Goal: Task Accomplishment & Management: Complete application form

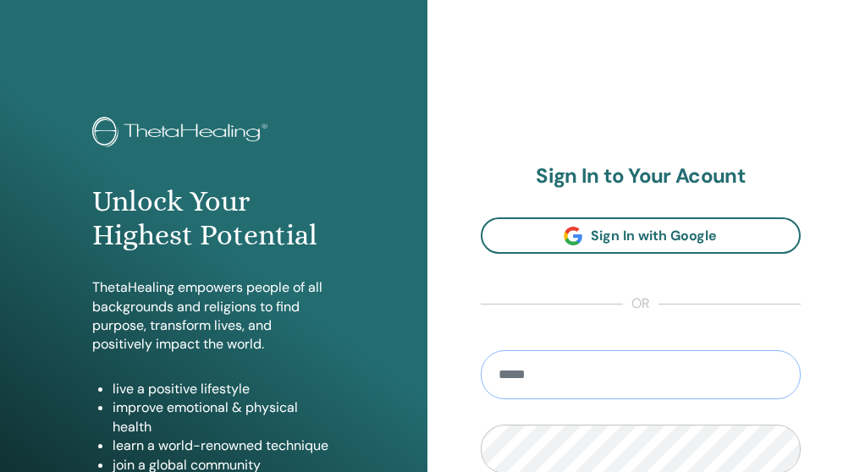
type input "**********"
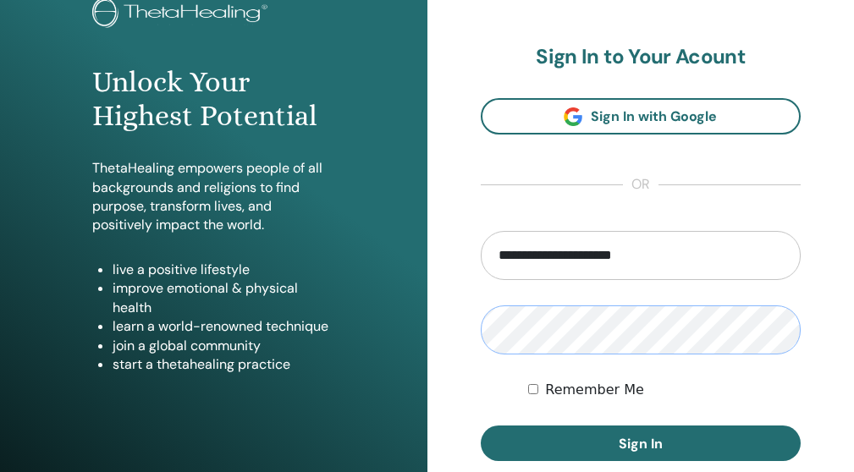
scroll to position [125, 0]
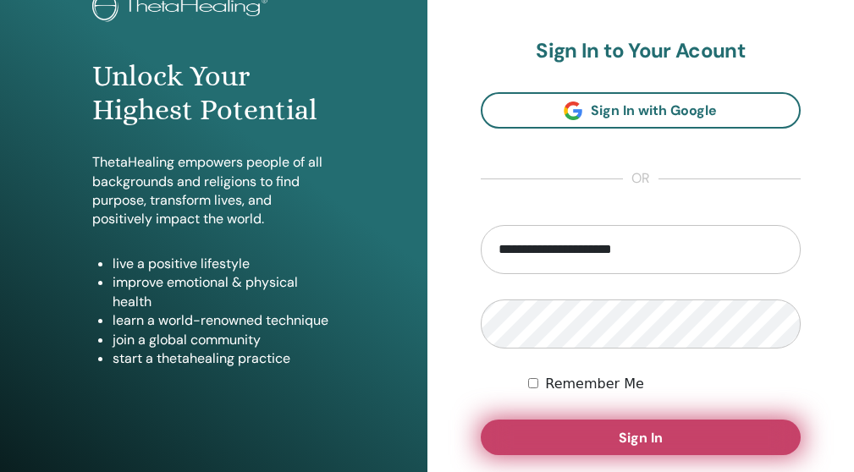
click at [550, 424] on button "Sign In" at bounding box center [641, 438] width 321 height 36
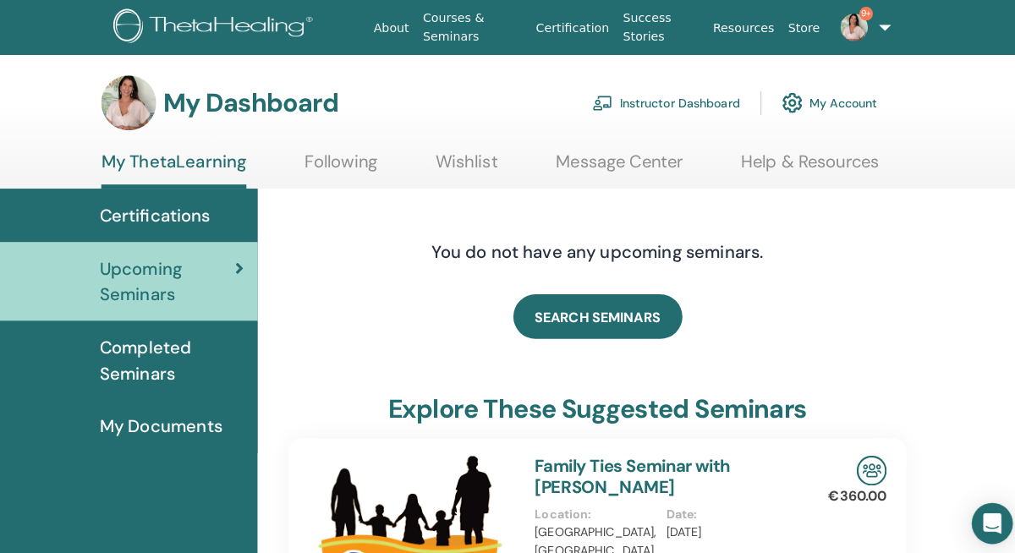
click at [671, 98] on link "Instructor Dashboard" at bounding box center [657, 101] width 146 height 37
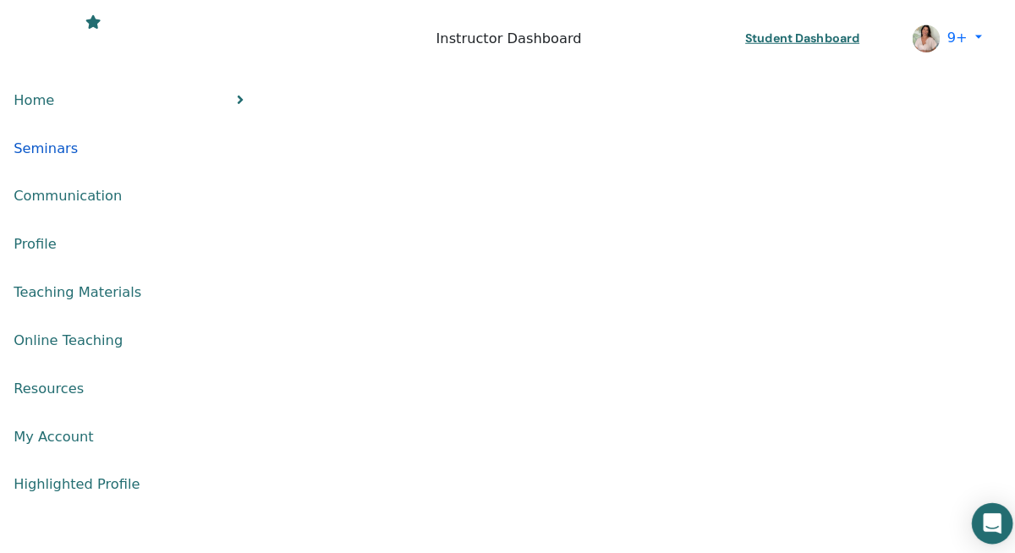
click at [77, 136] on span "Seminars" at bounding box center [45, 146] width 63 height 20
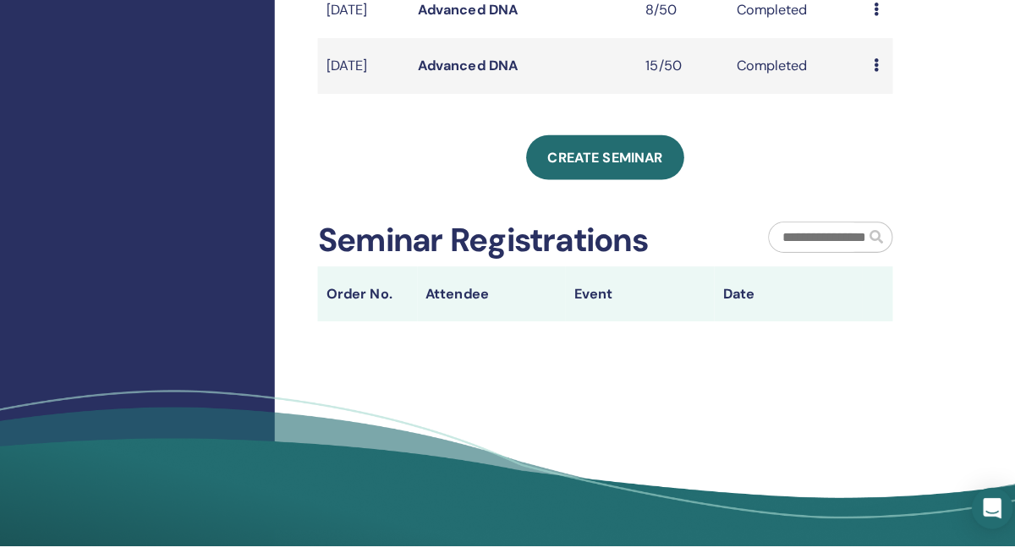
scroll to position [761, 0]
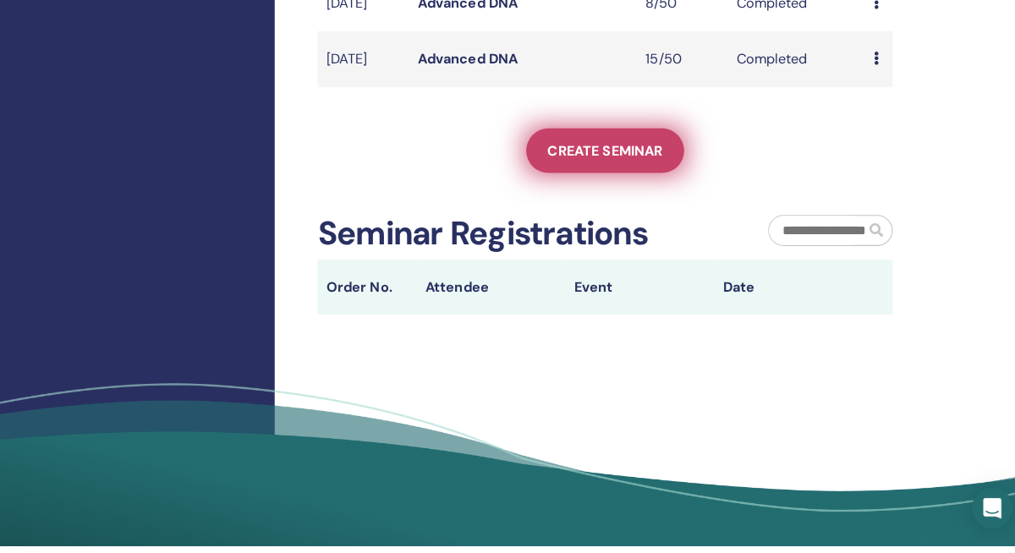
click at [619, 173] on span "Create seminar" at bounding box center [596, 164] width 113 height 18
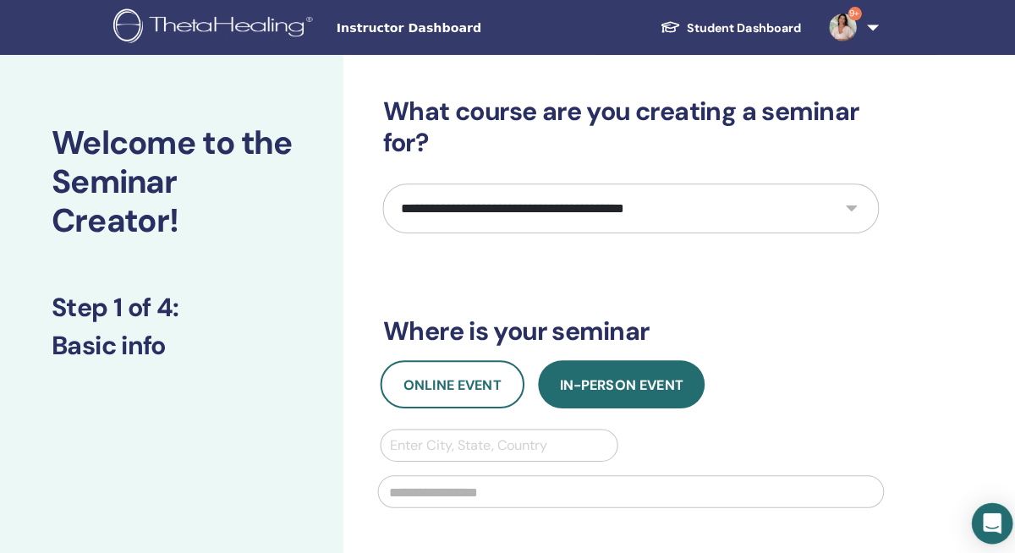
select select "**"
click at [441, 403] on div "Online Event In-Person Event Enter City, State, Country" at bounding box center [622, 433] width 514 height 156
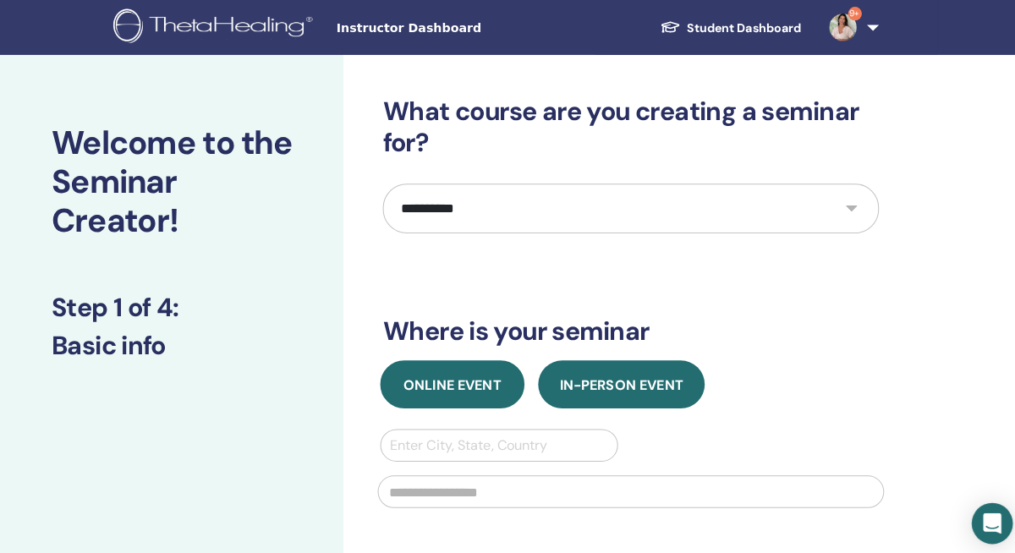
click at [441, 390] on button "Online Event" at bounding box center [446, 378] width 142 height 47
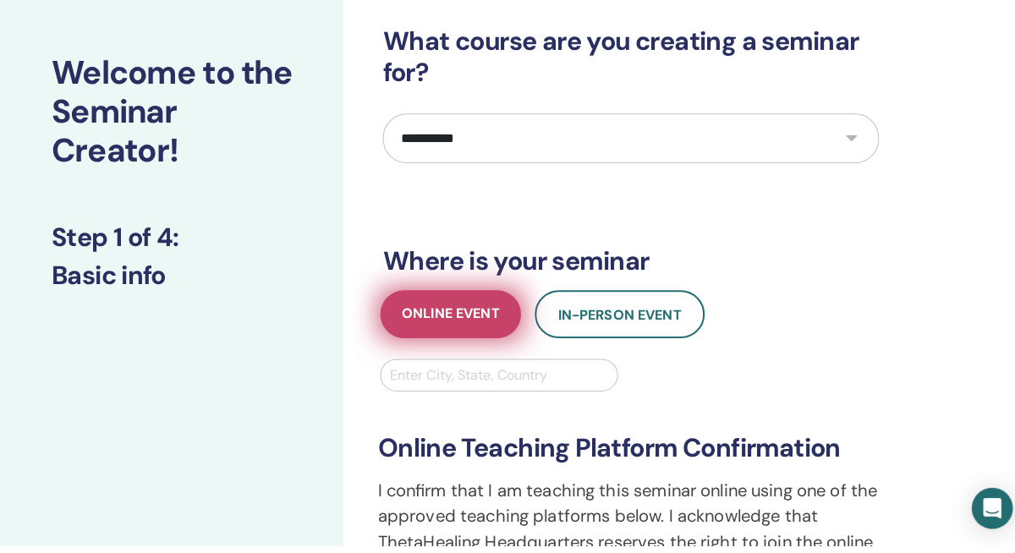
scroll to position [58, 0]
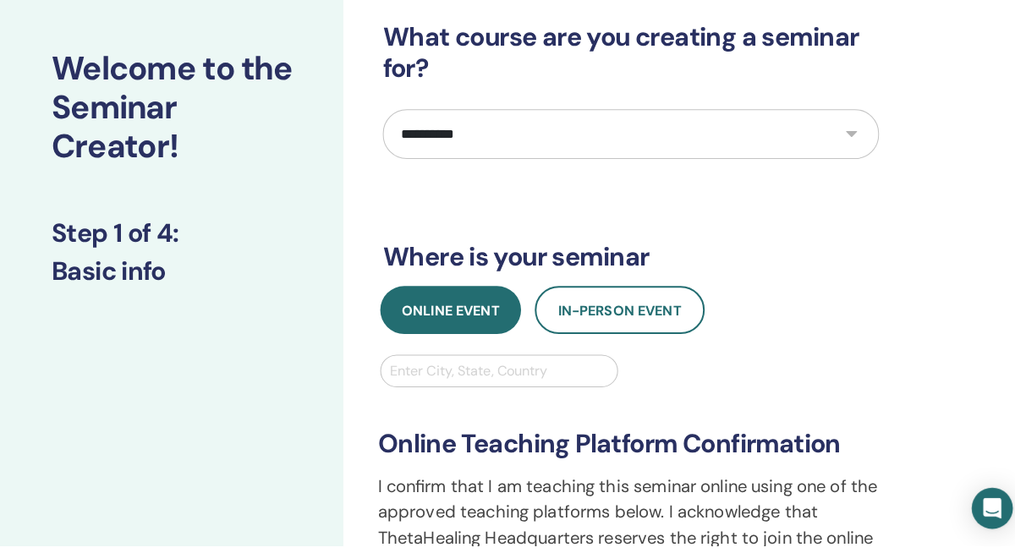
click at [441, 371] on div "Enter City, State, Country" at bounding box center [492, 381] width 216 height 20
type input "*"
type input "***"
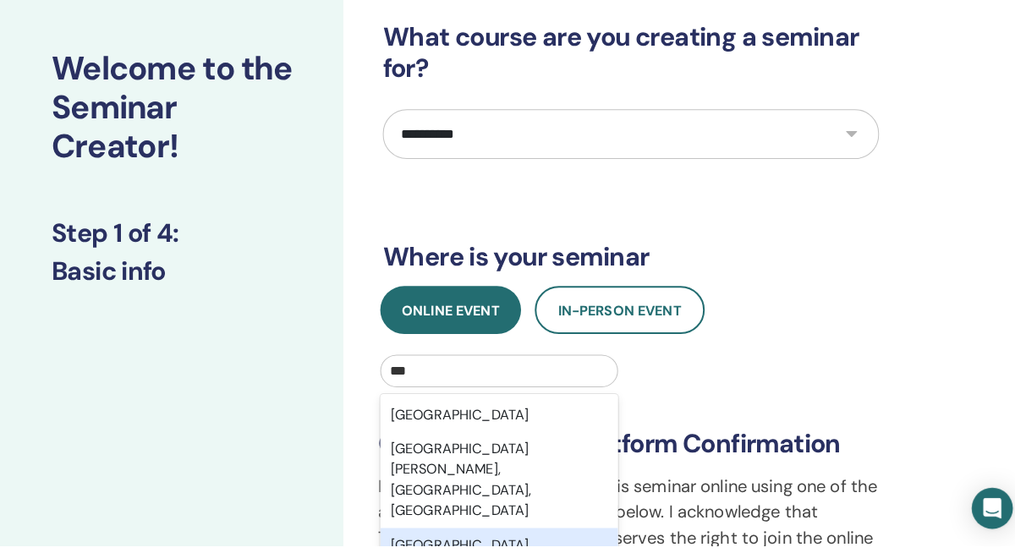
click at [463, 536] on div "São Paulo, BRA" at bounding box center [492, 563] width 234 height 54
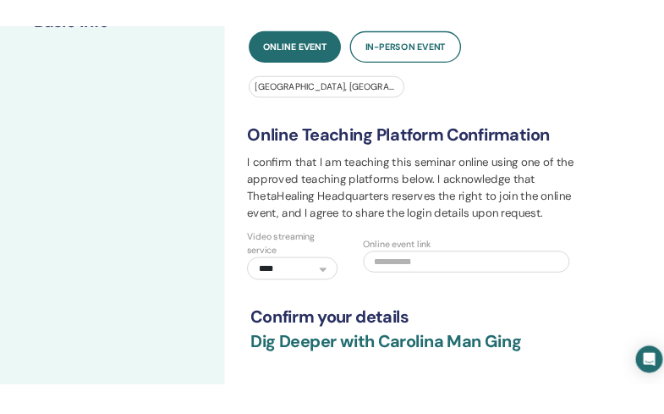
scroll to position [348, 0]
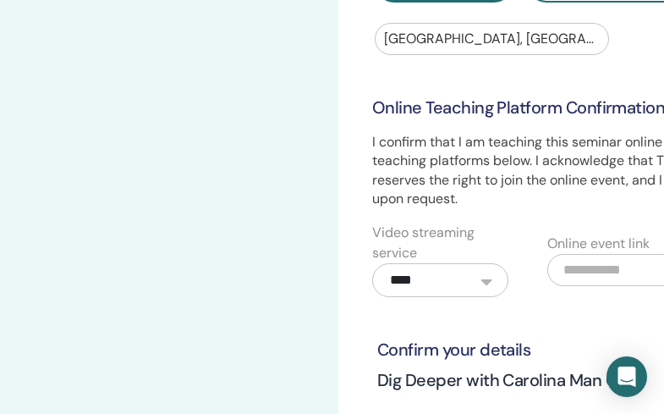
paste input "**********"
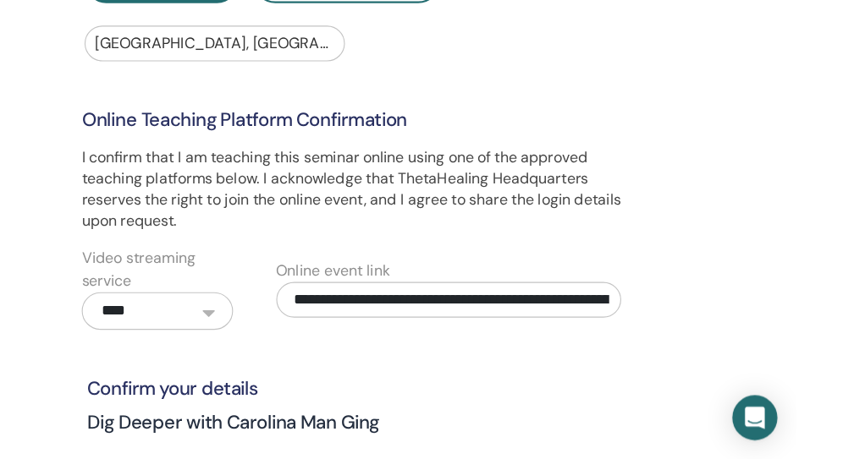
scroll to position [348, 14]
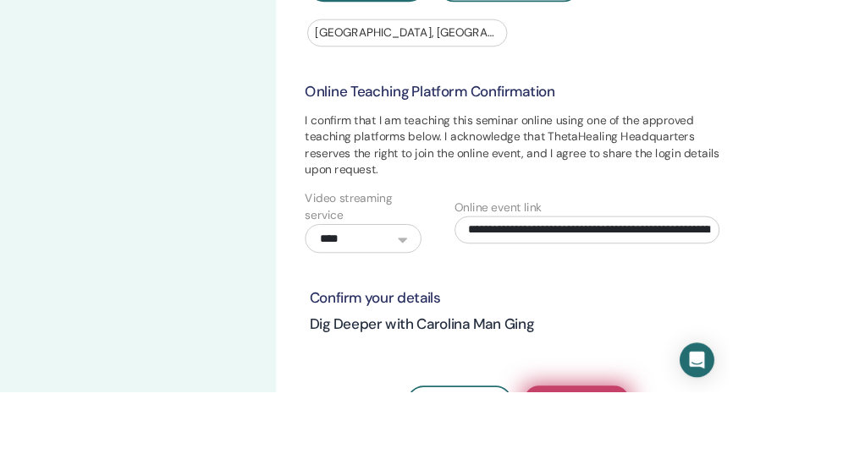
type input "**********"
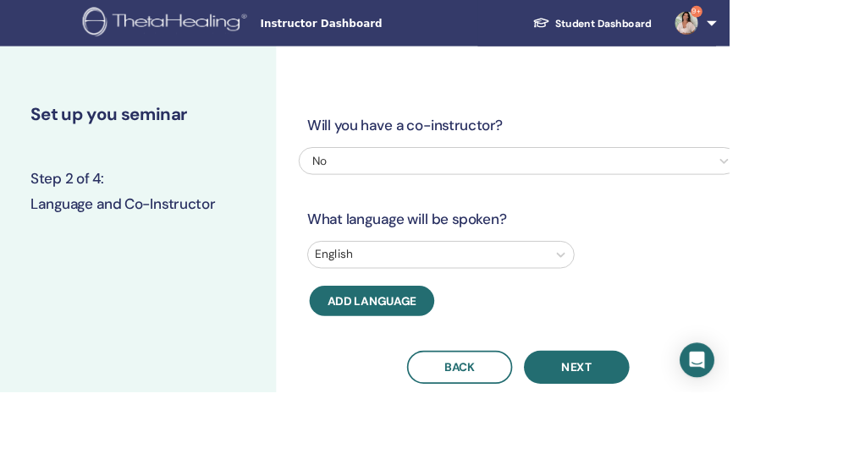
scroll to position [0, 14]
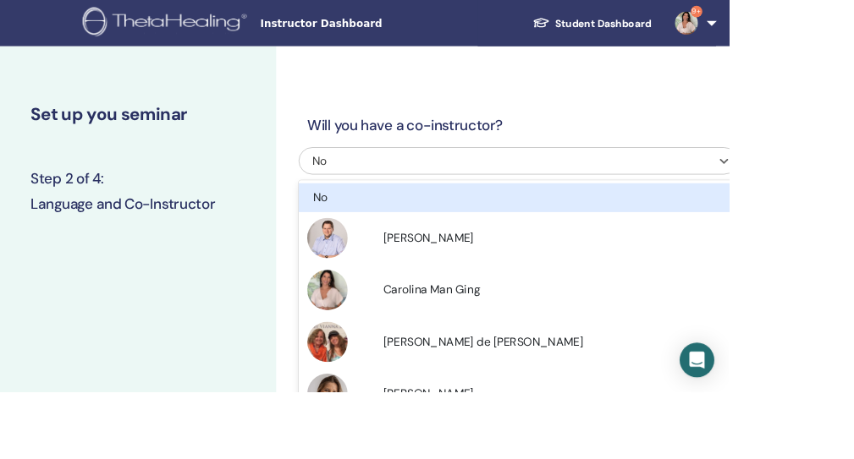
click at [613, 183] on div "No" at bounding box center [556, 189] width 381 height 20
click at [640, 117] on div "Will you have a co-instructor? option No focused, 1 of 7. 7 results available. …" at bounding box center [607, 272] width 514 height 355
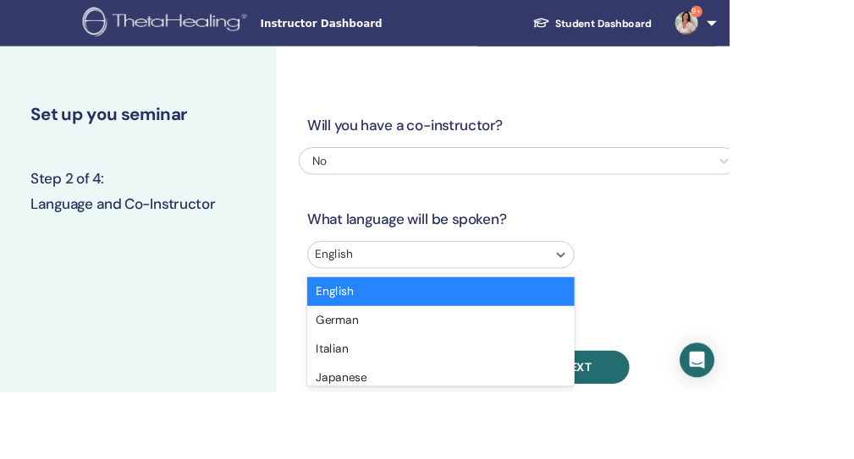
click at [506, 302] on div "option English selected, 1 of 47. 47 results available. Use Up and Down to choo…" at bounding box center [607, 302] width 514 height 39
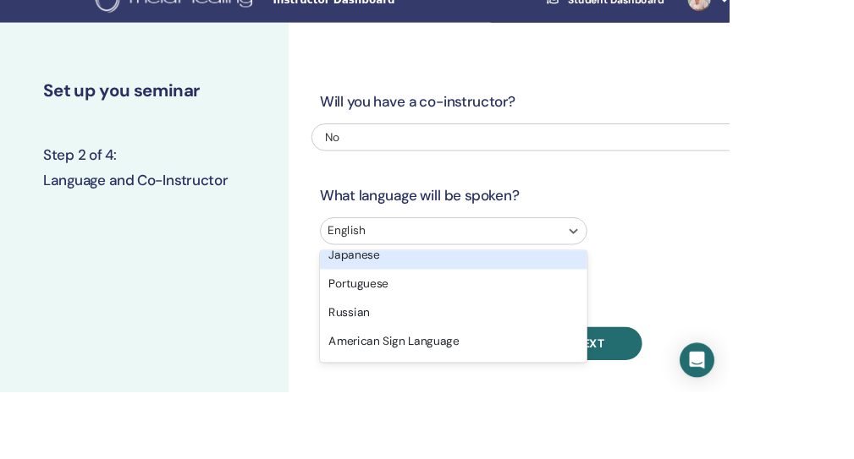
scroll to position [124, 0]
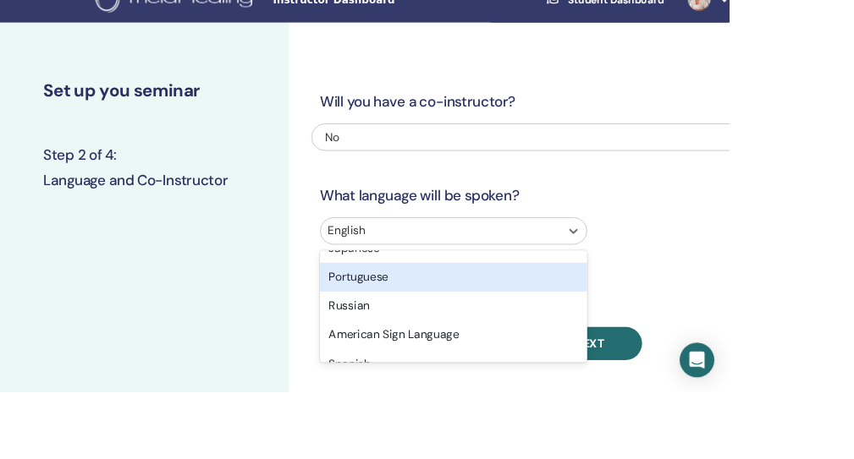
click at [460, 330] on div "Portuguese" at bounding box center [531, 325] width 313 height 34
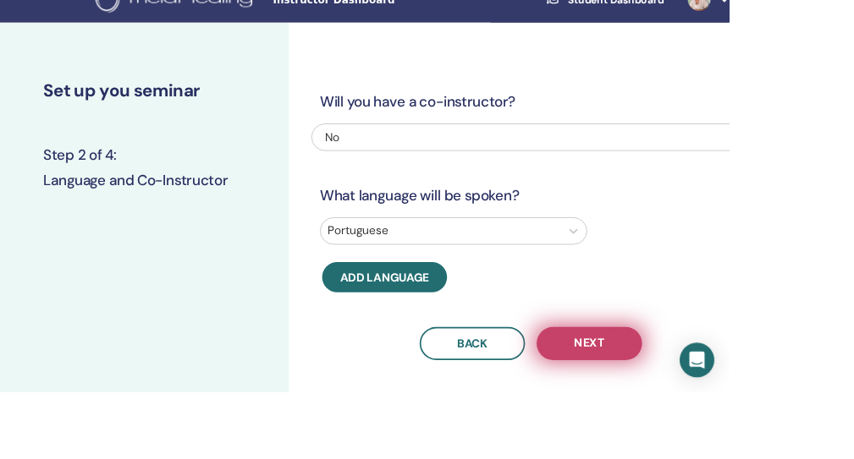
click at [723, 403] on button "Next" at bounding box center [691, 402] width 124 height 39
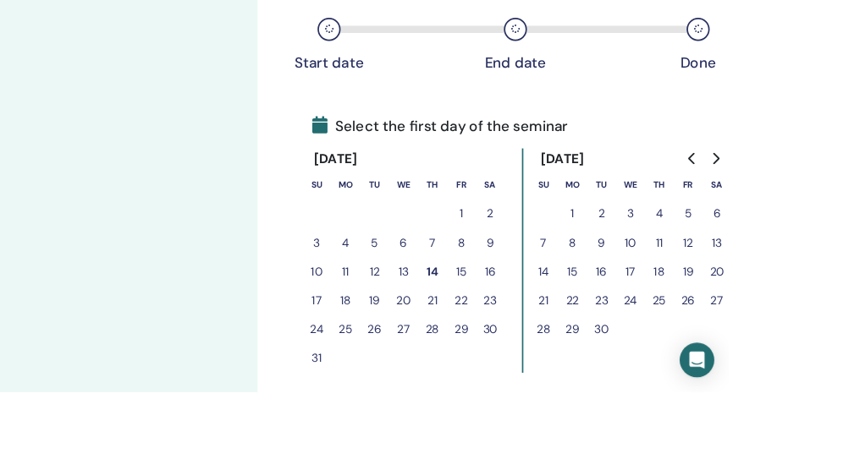
scroll to position [276, 43]
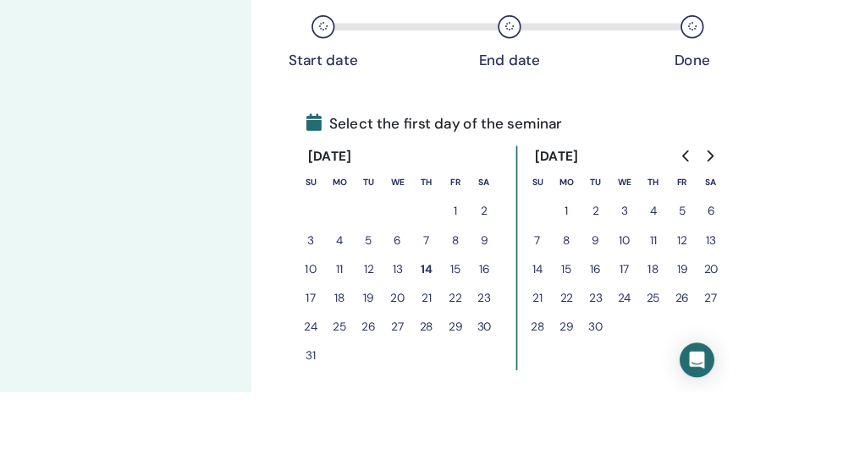
click at [532, 317] on button "15" at bounding box center [534, 316] width 34 height 34
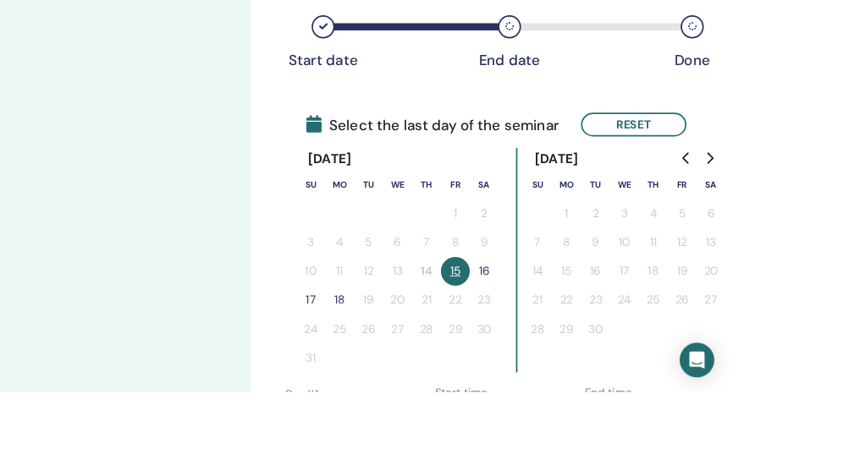
click at [388, 354] on button "18" at bounding box center [399, 352] width 34 height 34
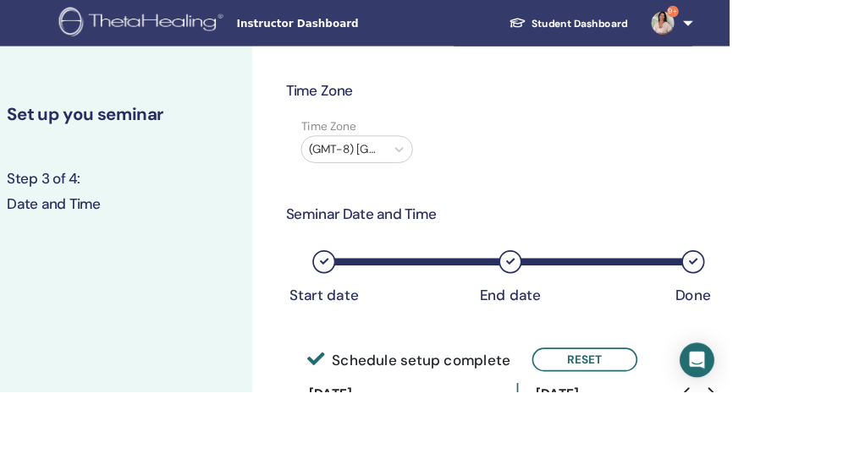
scroll to position [0, 42]
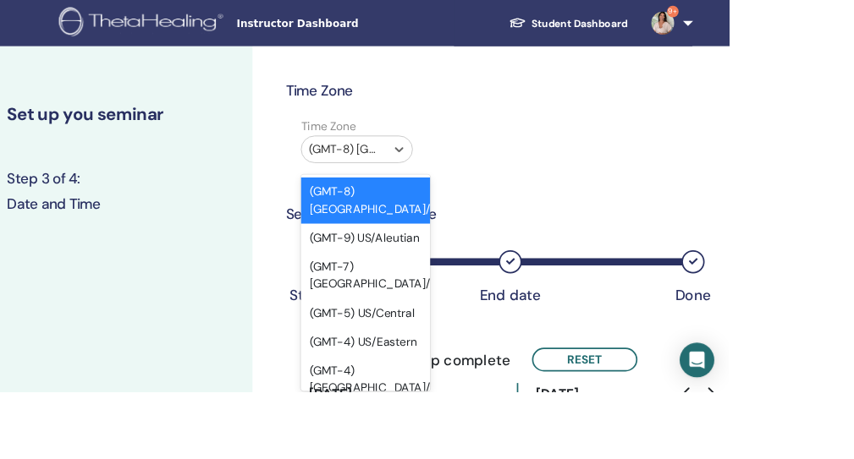
click at [430, 186] on div at bounding box center [403, 175] width 82 height 24
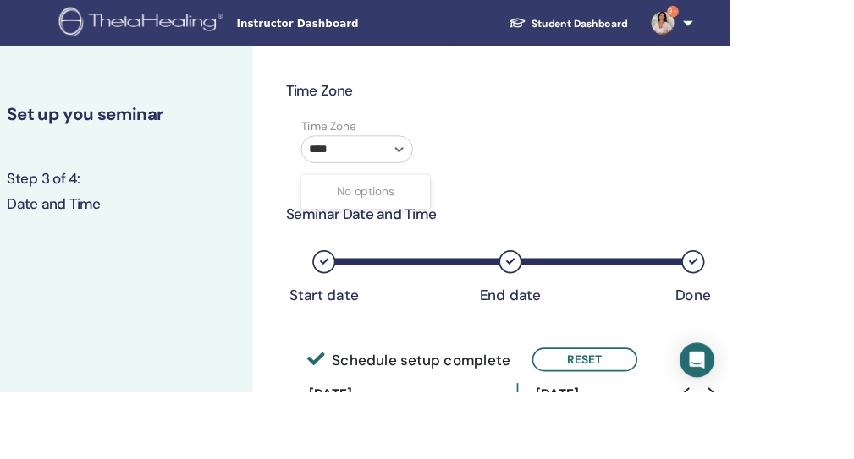
type input "***"
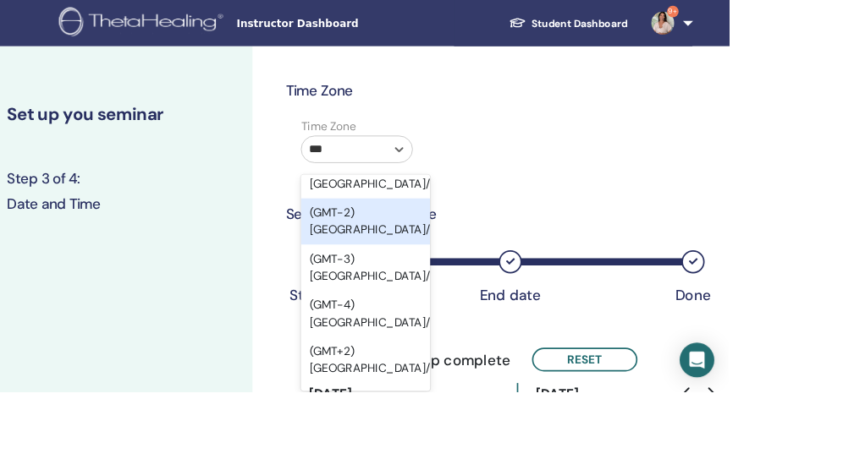
scroll to position [161, 0]
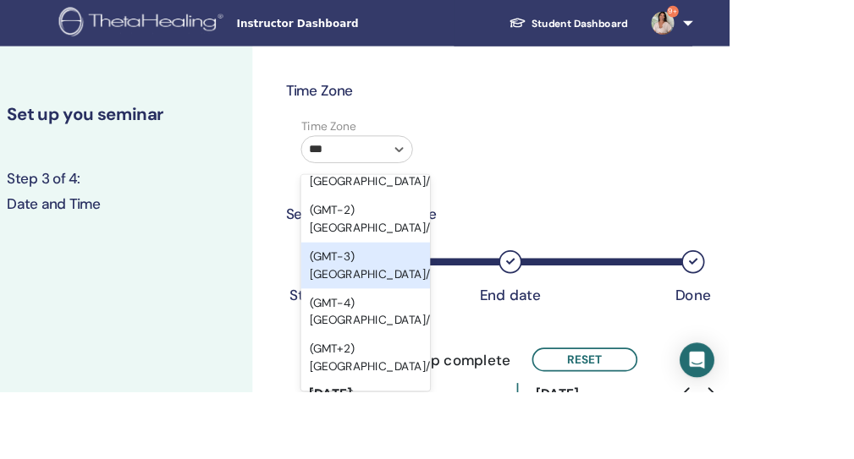
click at [421, 309] on div "(GMT-3) Brazil/East" at bounding box center [428, 311] width 151 height 54
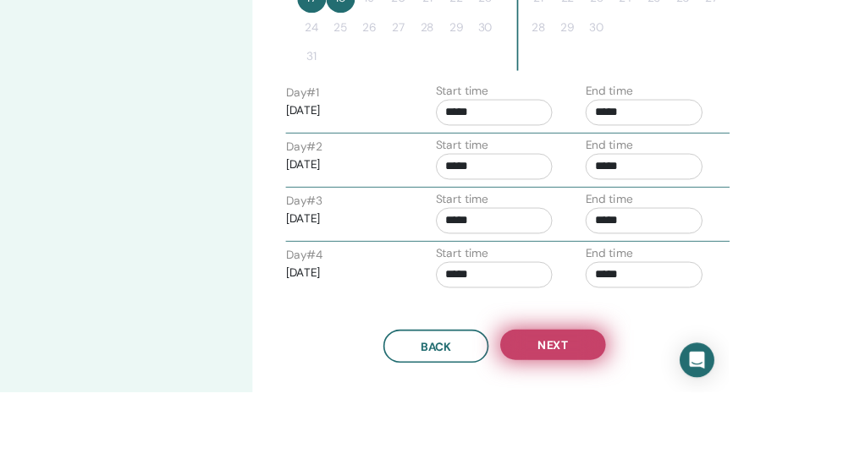
click at [654, 400] on span "Next" at bounding box center [648, 405] width 36 height 18
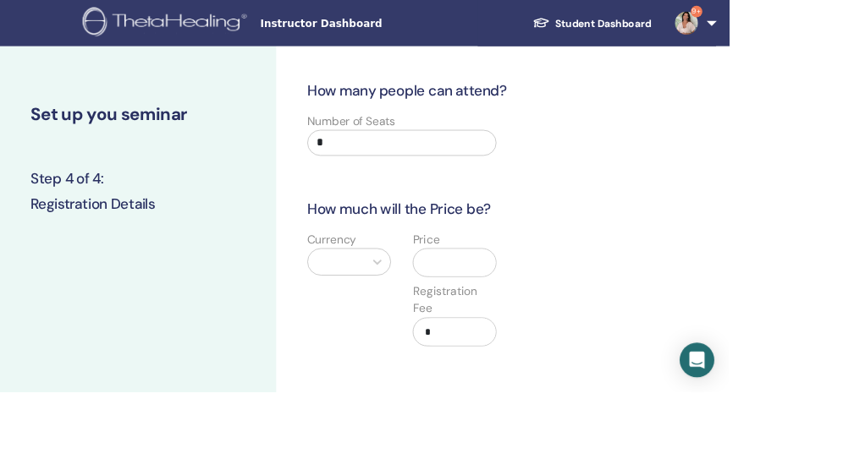
scroll to position [0, 14]
click at [429, 310] on div at bounding box center [409, 307] width 98 height 32
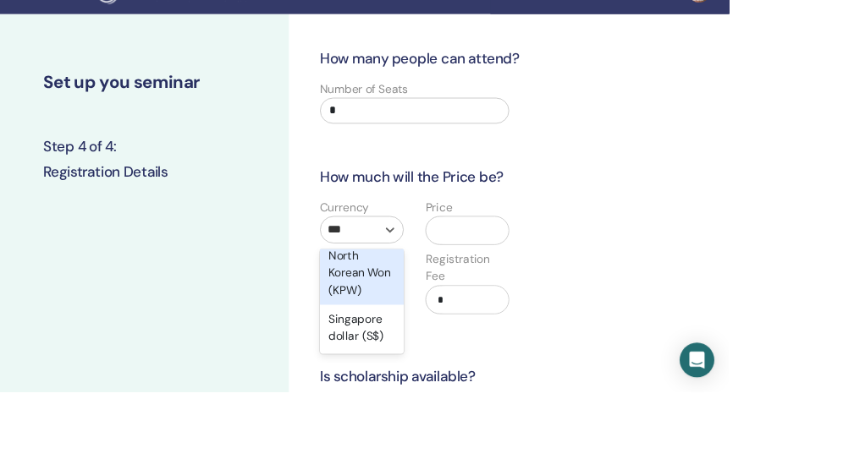
scroll to position [128, 0]
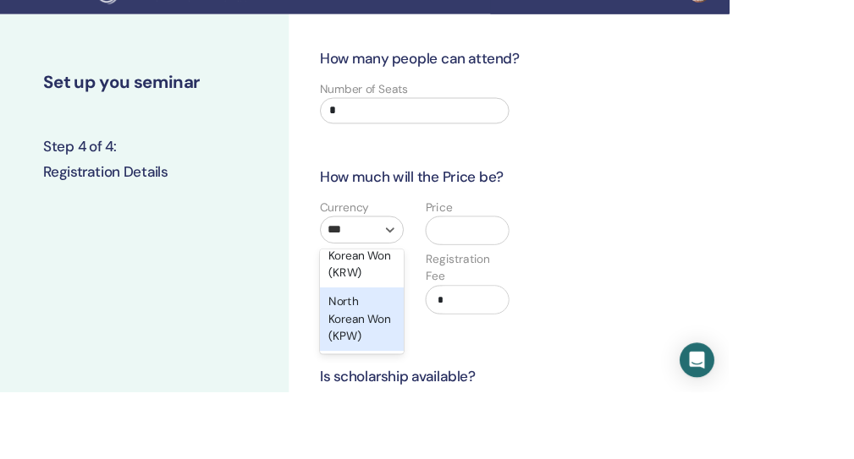
type input "****"
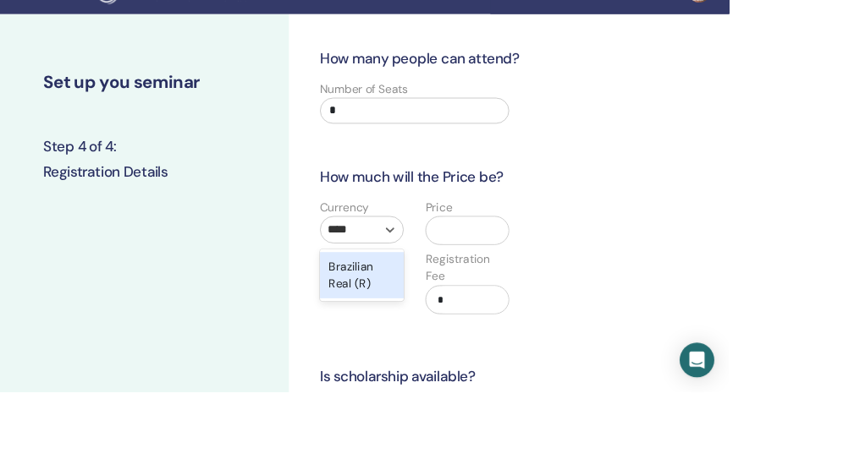
click at [431, 337] on div "Brazilian Real (R)" at bounding box center [424, 323] width 98 height 54
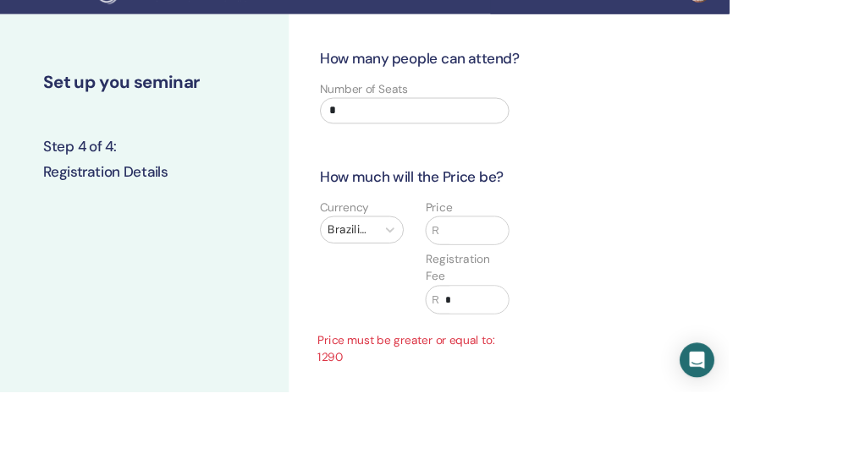
click at [527, 291] on div "Price R Registration Fee R *" at bounding box center [548, 312] width 124 height 156
click at [540, 273] on input "text" at bounding box center [554, 271] width 81 height 32
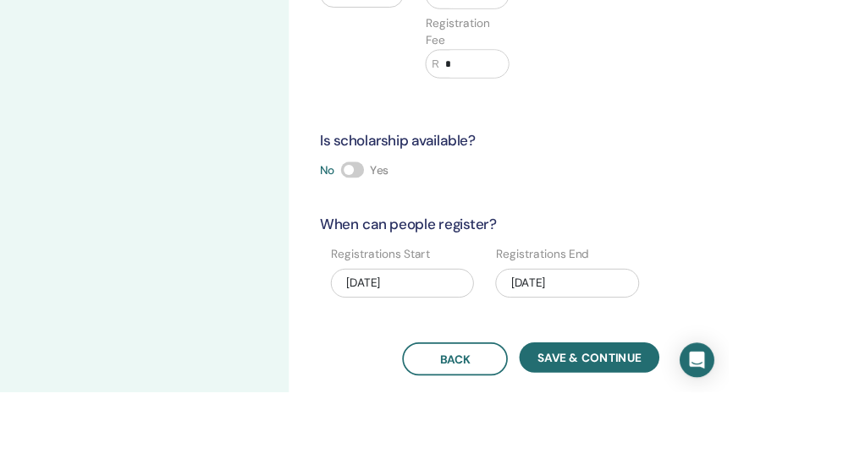
scroll to position [326, 1]
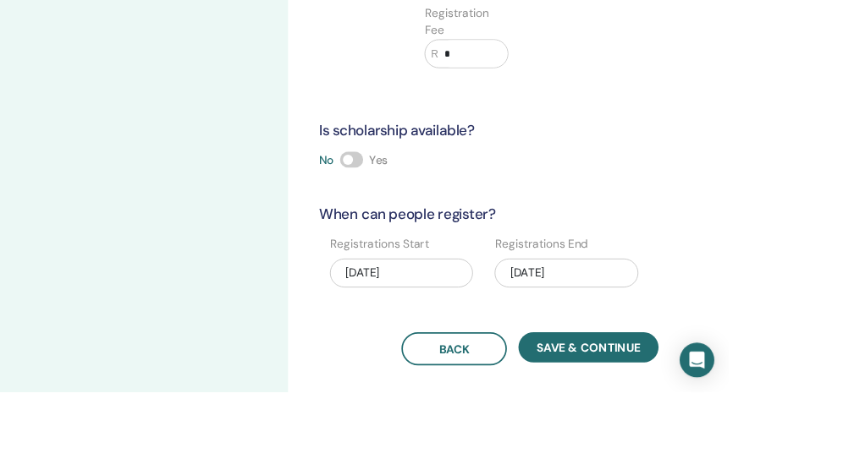
type input "****"
click at [652, 321] on div "08/18/2025" at bounding box center [664, 321] width 168 height 34
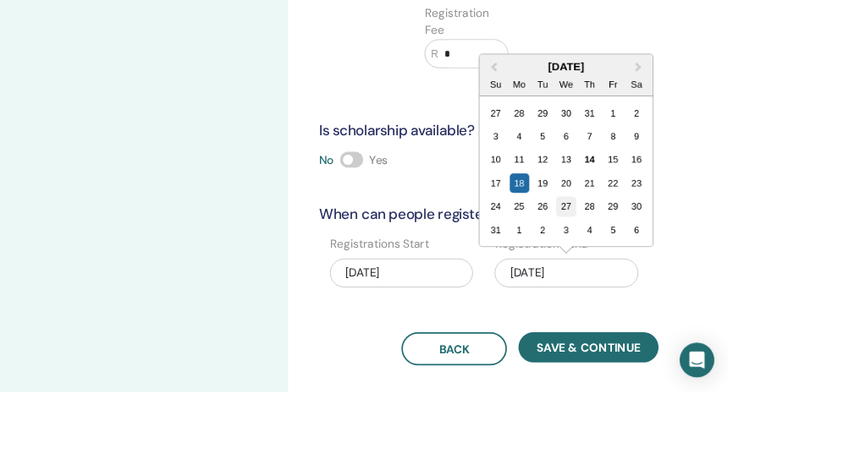
click at [667, 239] on div "27" at bounding box center [663, 242] width 23 height 23
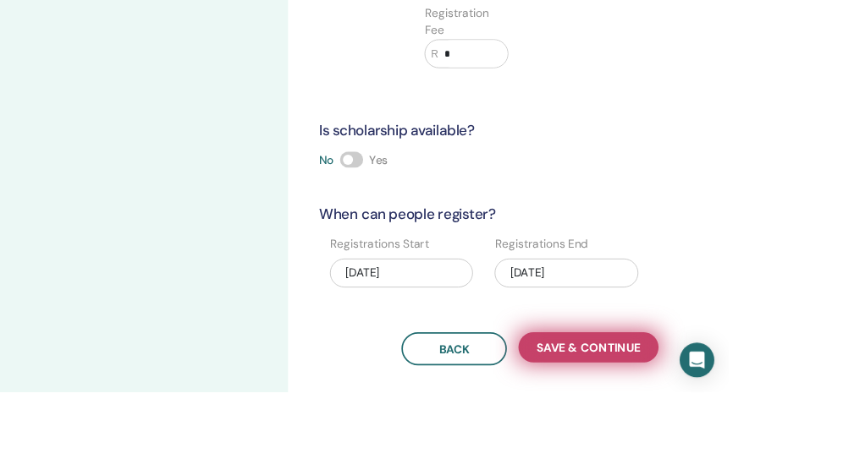
click at [679, 414] on span "Save & Continue" at bounding box center [690, 408] width 122 height 18
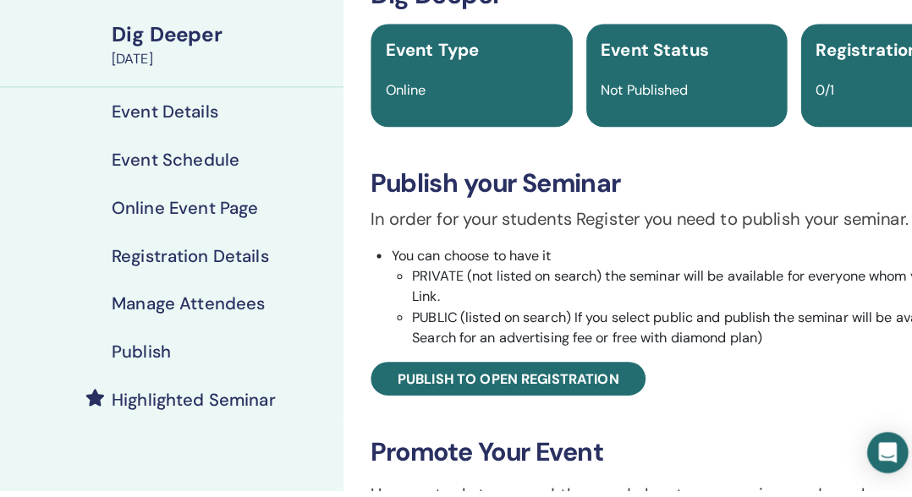
scroll to position [71, 0]
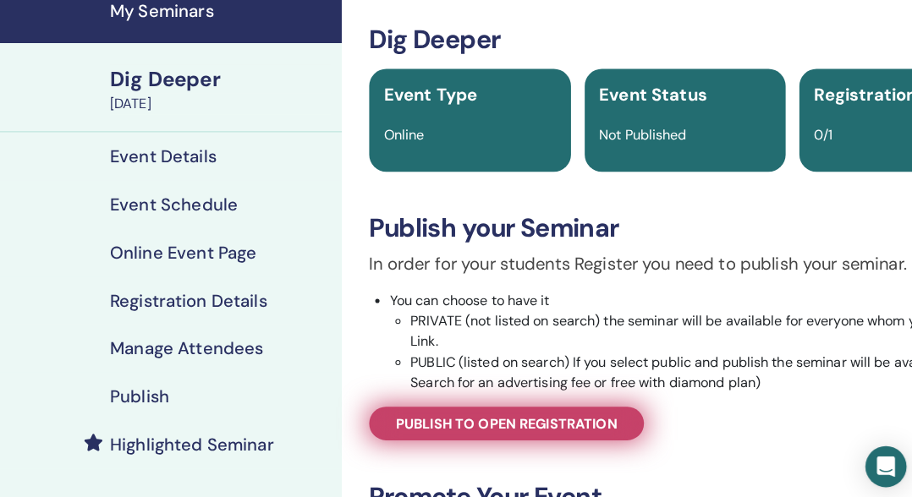
click at [564, 431] on link "Publish to open registration" at bounding box center [500, 417] width 271 height 33
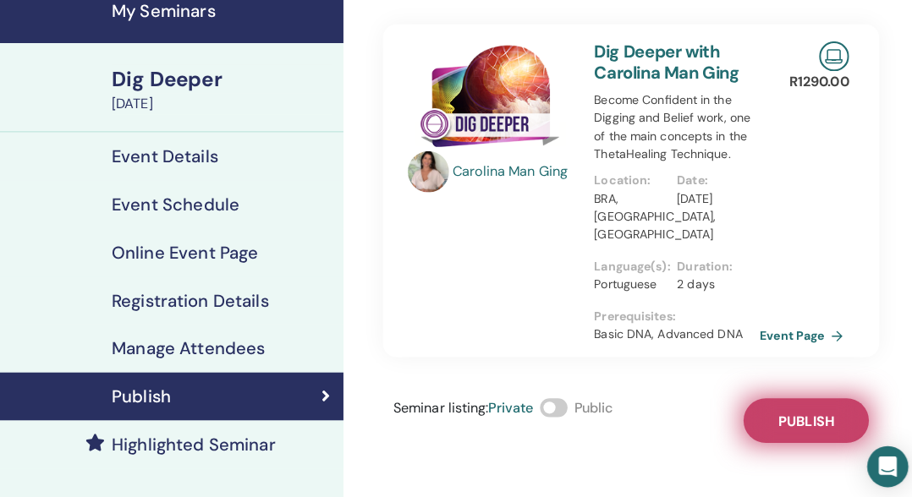
click at [795, 406] on span "Publish" at bounding box center [794, 415] width 55 height 18
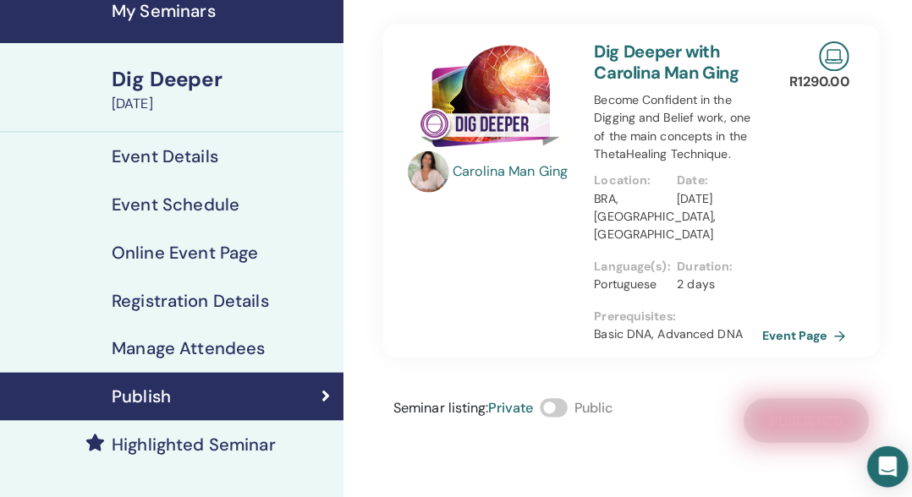
click at [803, 318] on link "Event Page" at bounding box center [795, 330] width 89 height 25
